Goal: Task Accomplishment & Management: Manage account settings

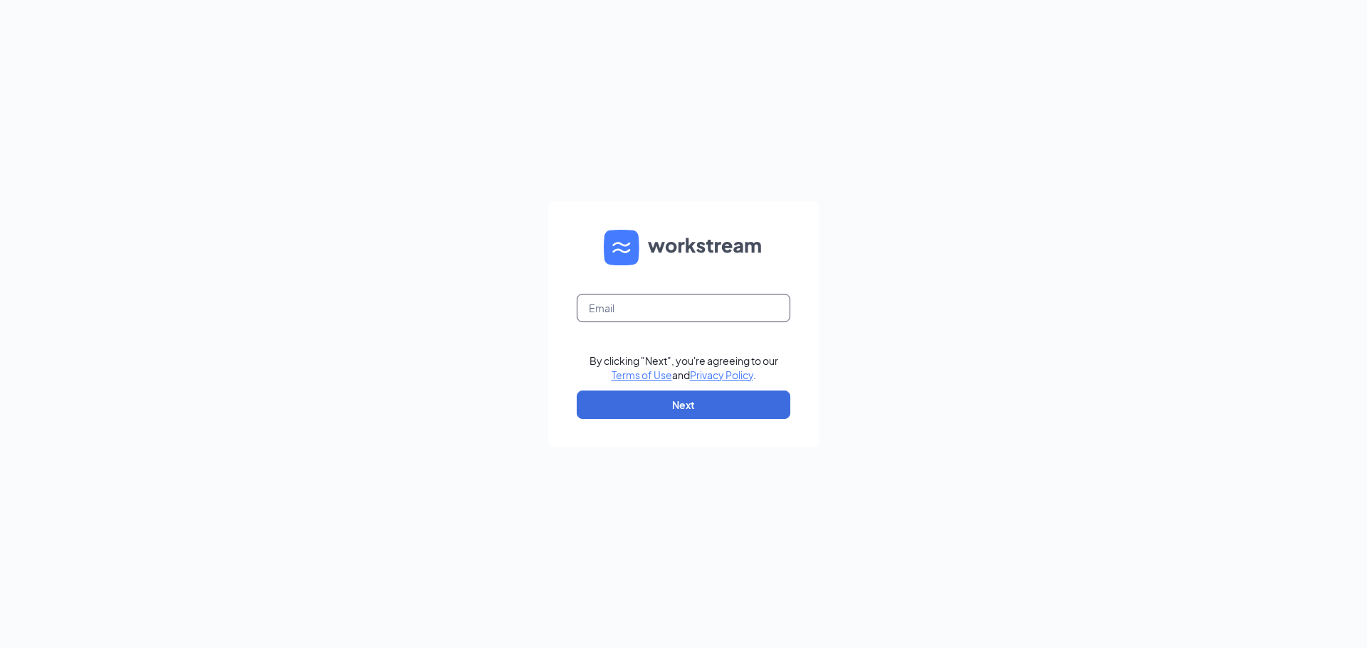
click at [634, 312] on input "text" at bounding box center [684, 308] width 214 height 28
type input "[EMAIL_ADDRESS][DOMAIN_NAME]"
click at [692, 409] on button "Next" at bounding box center [684, 405] width 214 height 28
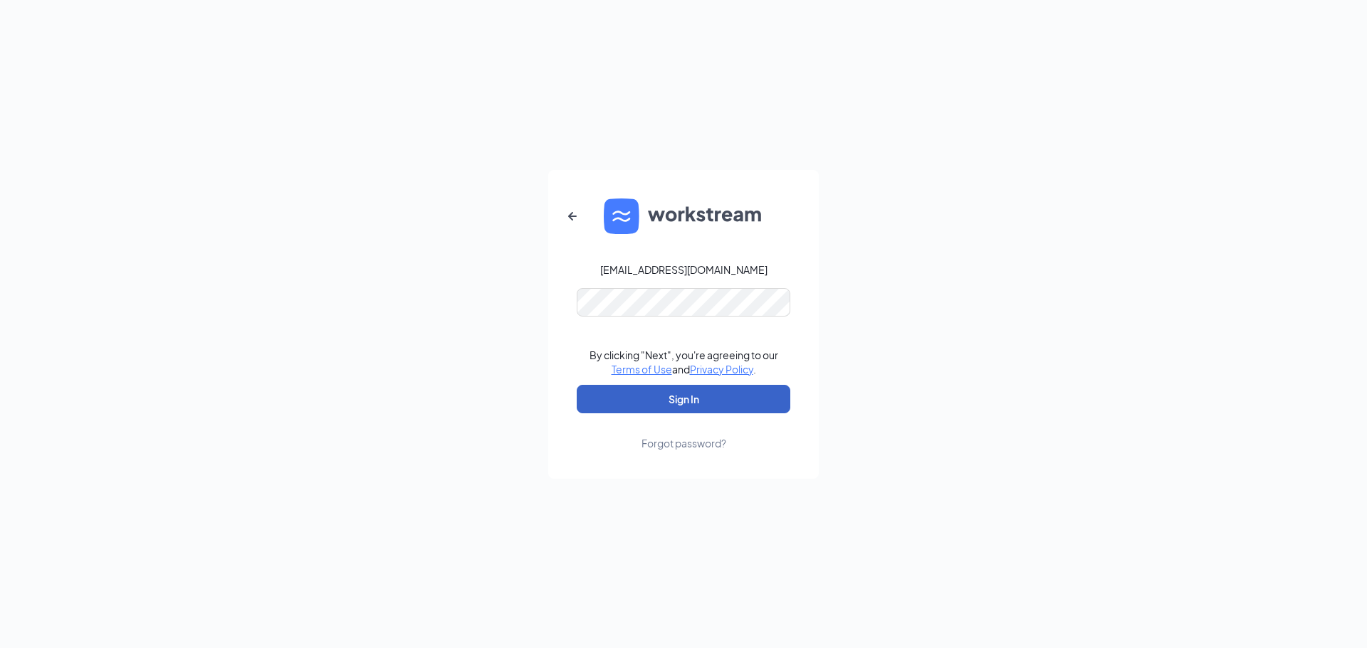
click at [667, 401] on button "Sign In" at bounding box center [684, 399] width 214 height 28
click at [498, 308] on div "[EMAIL_ADDRESS][DOMAIN_NAME] Credential mismatches. By clicking "Next", you're …" at bounding box center [683, 324] width 1367 height 648
click at [674, 396] on button "Sign In" at bounding box center [684, 399] width 214 height 28
click at [427, 308] on div "[EMAIL_ADDRESS][DOMAIN_NAME] Credential mismatches. By clicking "Next", you're …" at bounding box center [683, 324] width 1367 height 648
click at [673, 394] on button "Sign In" at bounding box center [684, 399] width 214 height 28
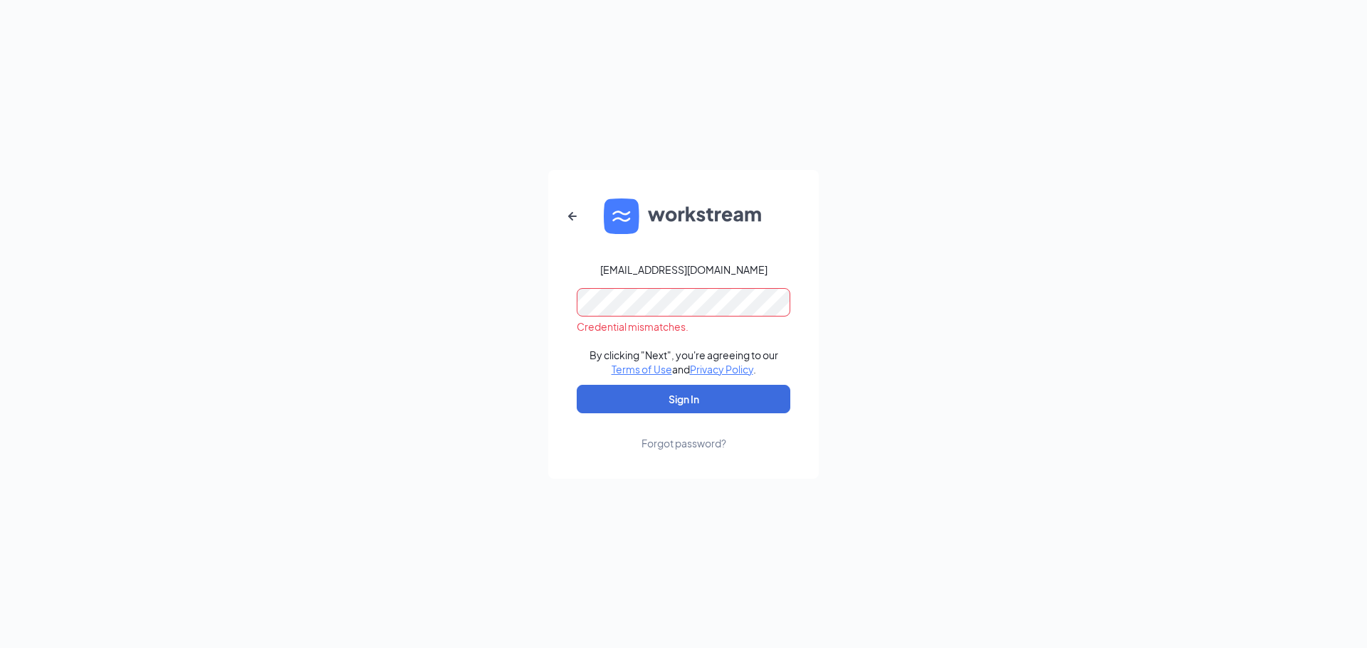
click at [671, 443] on div "Forgot password?" at bounding box center [683, 443] width 85 height 14
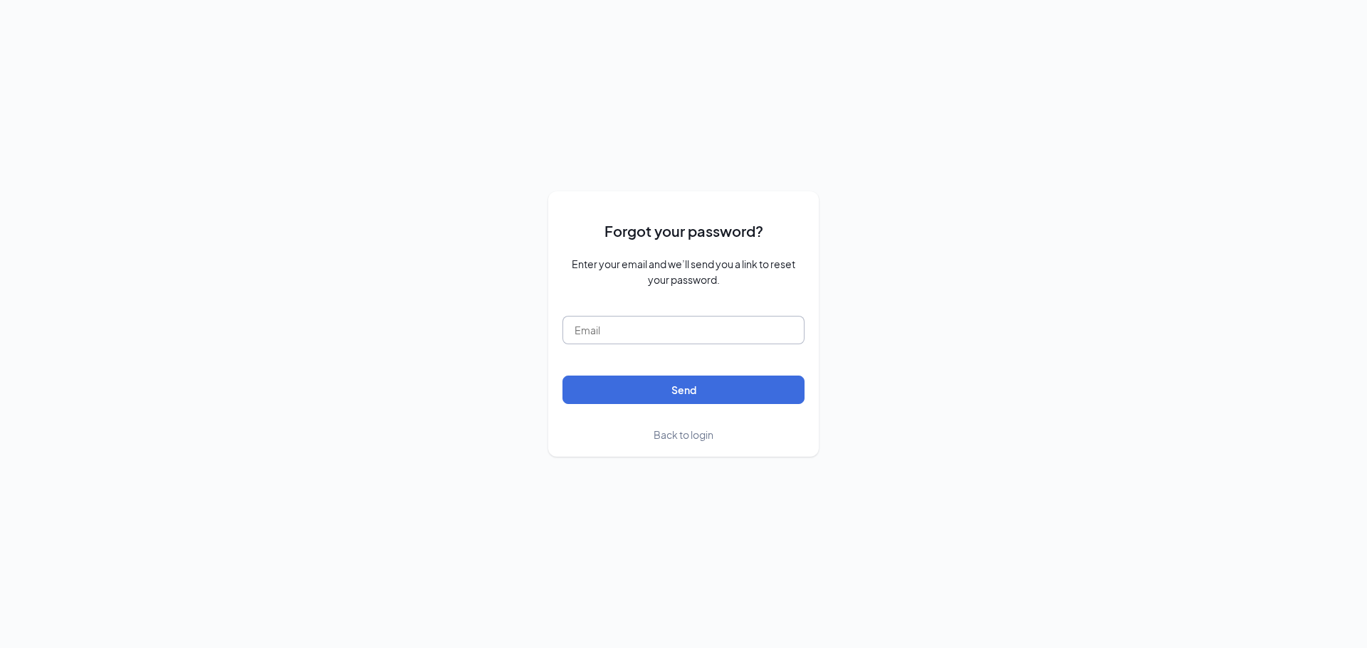
click at [636, 342] on input "text" at bounding box center [683, 330] width 242 height 28
type input "s"
